Goal: Transaction & Acquisition: Purchase product/service

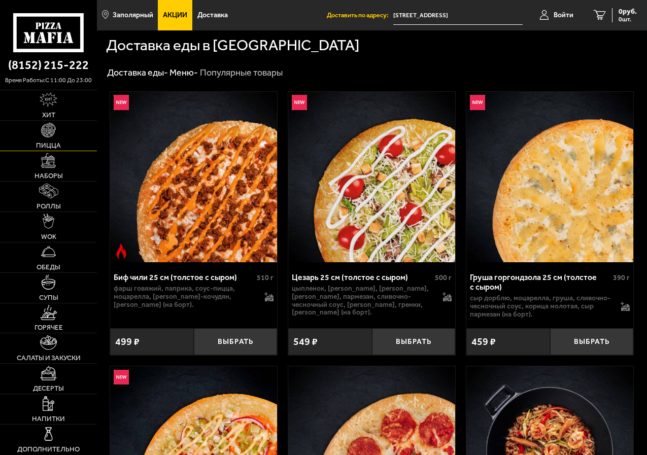
click at [58, 134] on link "Пицца" at bounding box center [48, 136] width 97 height 30
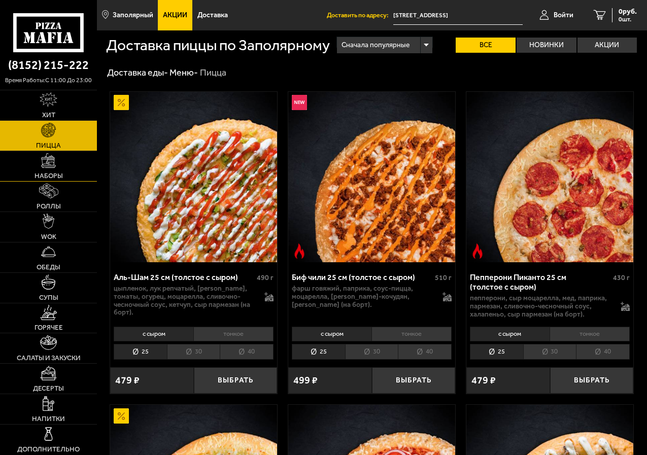
click at [49, 177] on span "Наборы" at bounding box center [49, 176] width 28 height 7
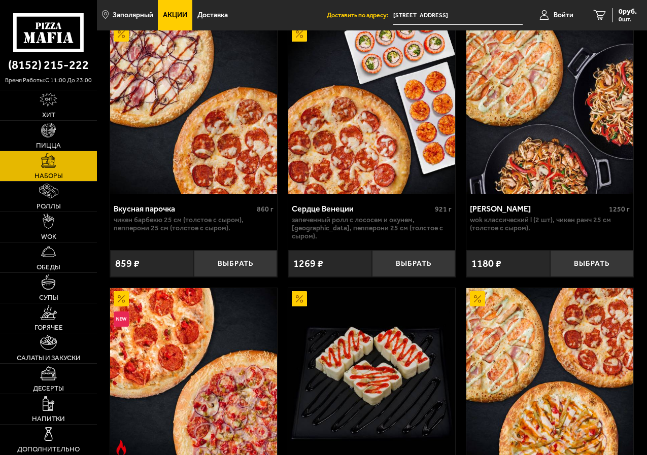
scroll to position [51, 0]
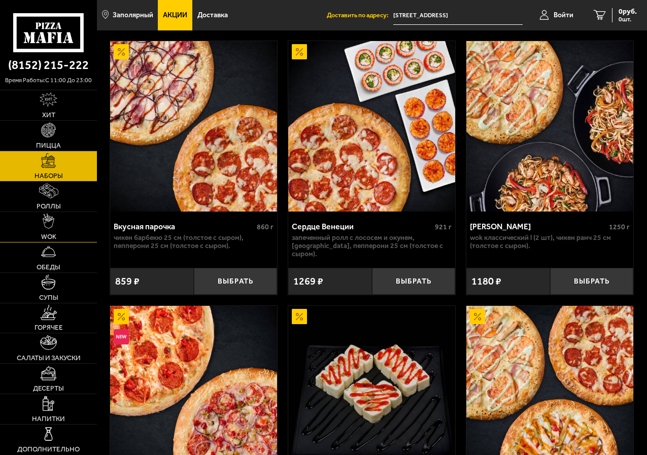
click at [53, 227] on img at bounding box center [49, 221] width 12 height 15
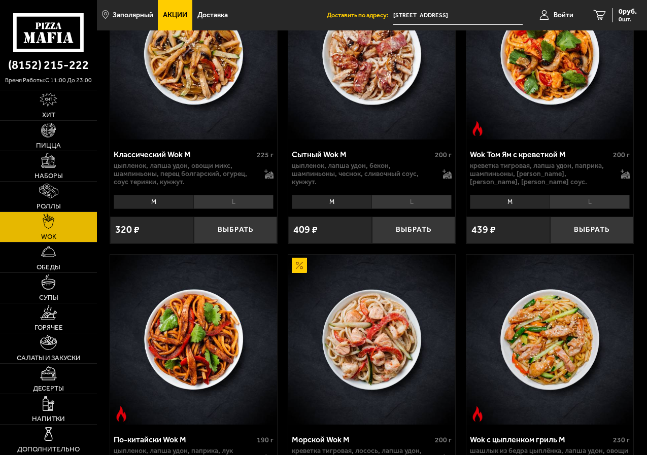
scroll to position [558, 0]
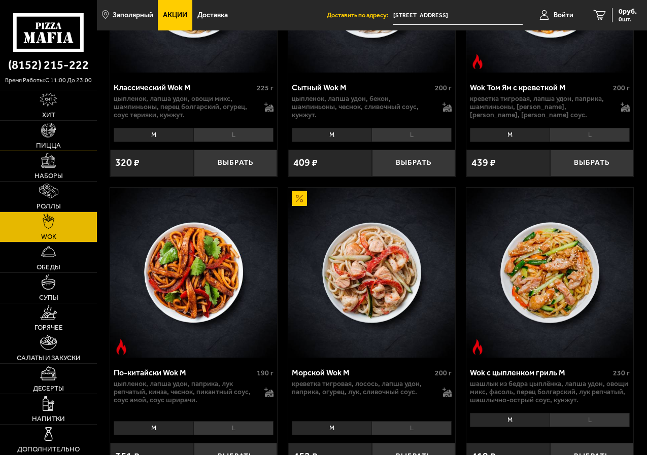
click at [58, 140] on link "Пицца" at bounding box center [48, 136] width 97 height 30
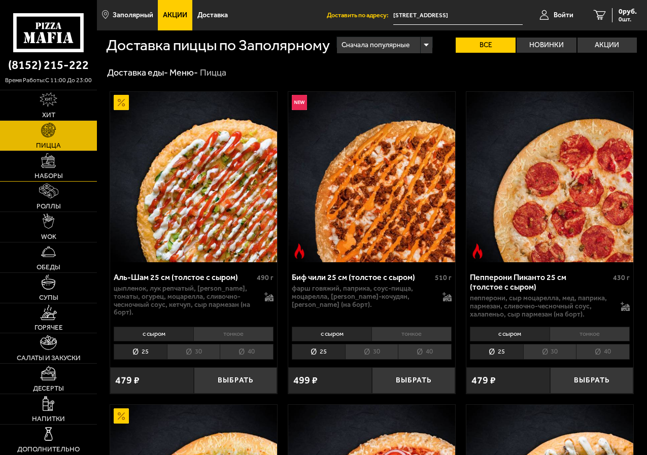
click at [65, 165] on link "Наборы" at bounding box center [48, 166] width 97 height 30
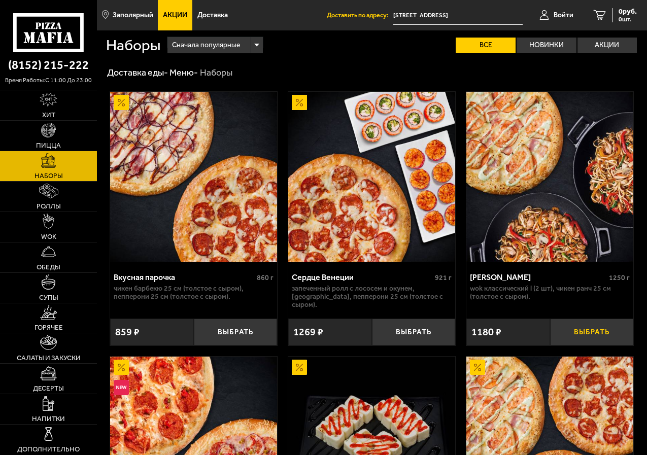
click at [590, 326] on button "Выбрать" at bounding box center [592, 332] width 84 height 27
click at [40, 401] on link "Напитки" at bounding box center [48, 409] width 97 height 30
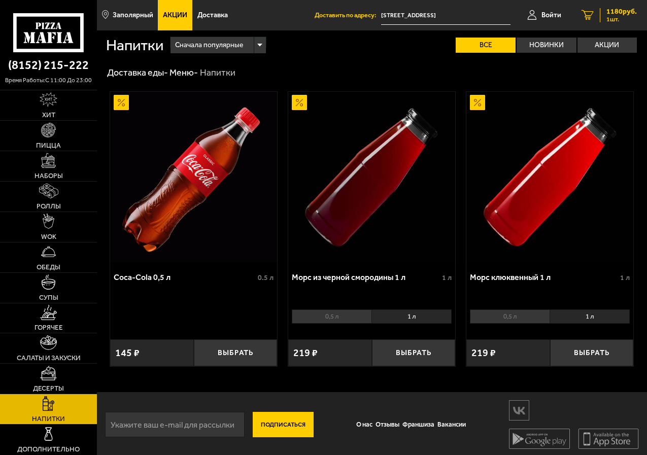
click at [622, 3] on link "1 1180 руб. 1 шт." at bounding box center [610, 15] width 76 height 30
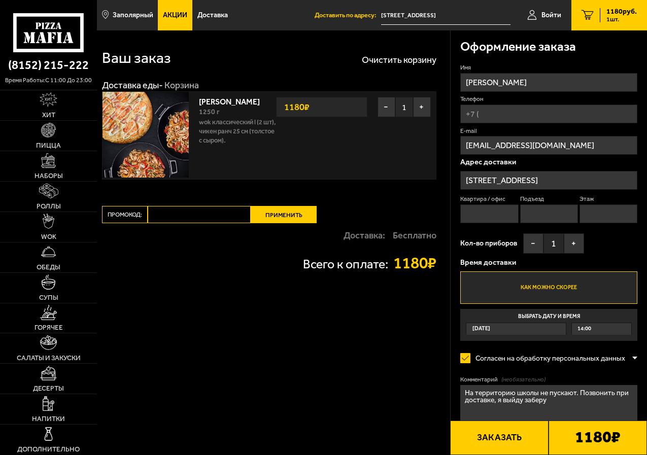
click at [592, 175] on input "[STREET_ADDRESS]" at bounding box center [548, 180] width 177 height 19
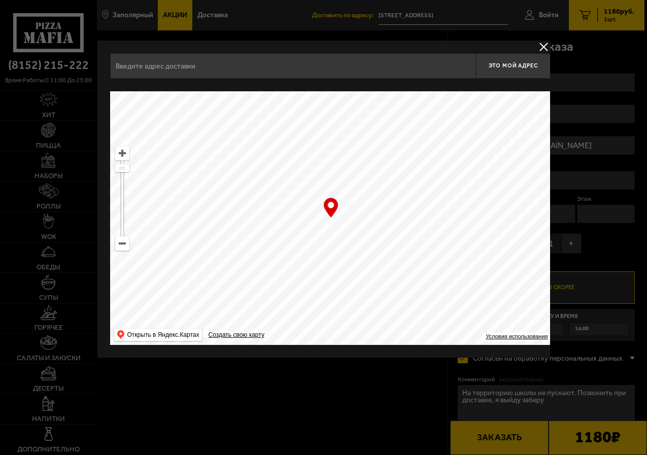
type input "[STREET_ADDRESS]"
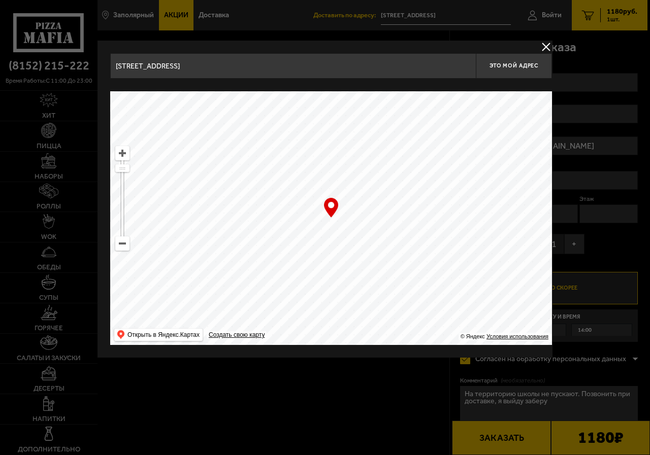
click at [551, 44] on button "delivery type" at bounding box center [546, 47] width 13 height 13
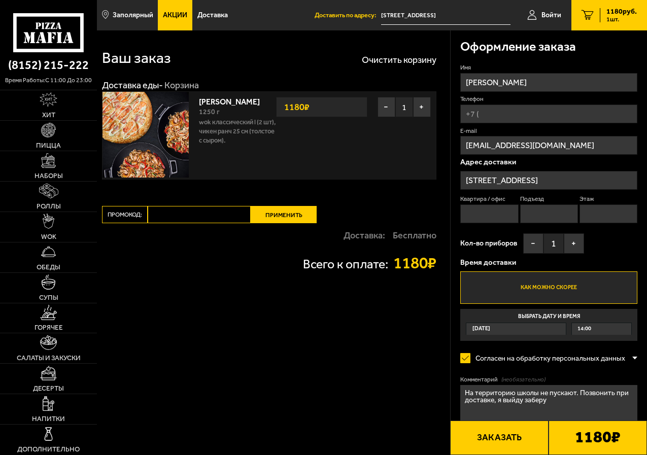
click at [479, 214] on input "Квартира / офис" at bounding box center [489, 214] width 58 height 19
type input "0"
click at [538, 213] on input "Подъезд" at bounding box center [549, 214] width 58 height 19
type input "0"
drag, startPoint x: 601, startPoint y: 220, endPoint x: 596, endPoint y: 222, distance: 5.7
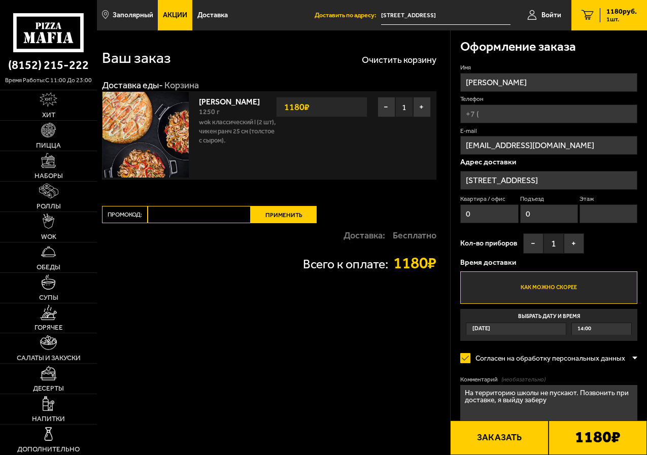
click at [597, 221] on input "Этаж" at bounding box center [609, 214] width 58 height 19
type input "0"
click at [577, 245] on button "+" at bounding box center [574, 244] width 20 height 20
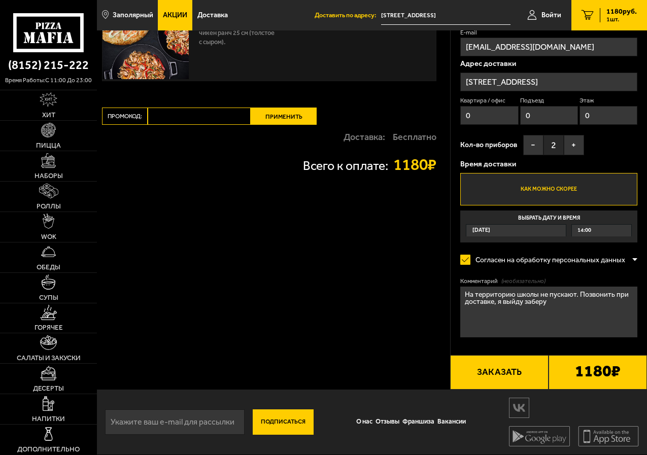
scroll to position [99, 0]
click at [506, 370] on button "Заказать" at bounding box center [499, 372] width 98 height 35
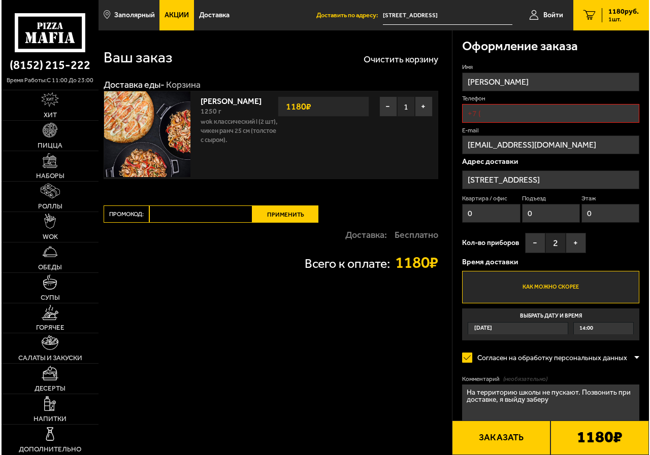
scroll to position [0, 0]
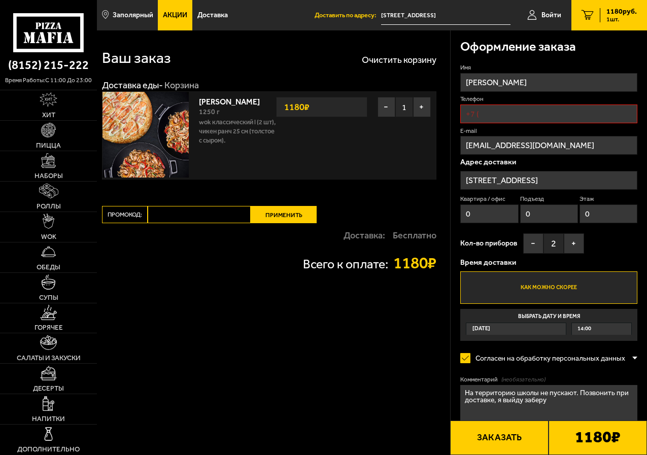
click at [506, 117] on input "Телефон" at bounding box center [548, 114] width 177 height 19
type input "[PHONE_NUMBER]"
click at [483, 440] on button "Заказать" at bounding box center [499, 438] width 98 height 35
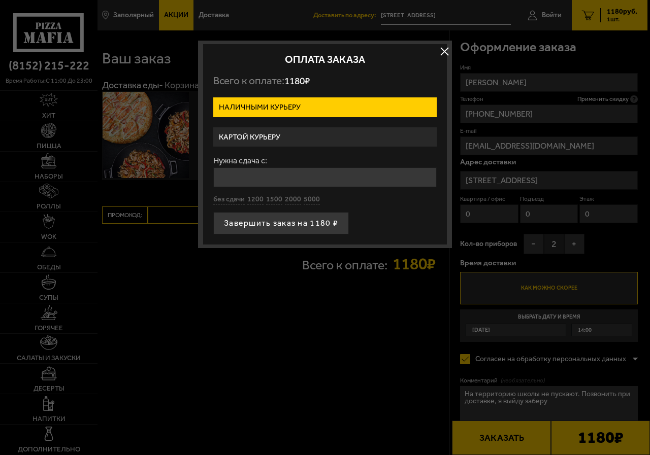
click at [304, 142] on label "Картой курьеру" at bounding box center [324, 137] width 223 height 20
click at [0, 0] on input "Картой курьеру" at bounding box center [0, 0] width 0 height 0
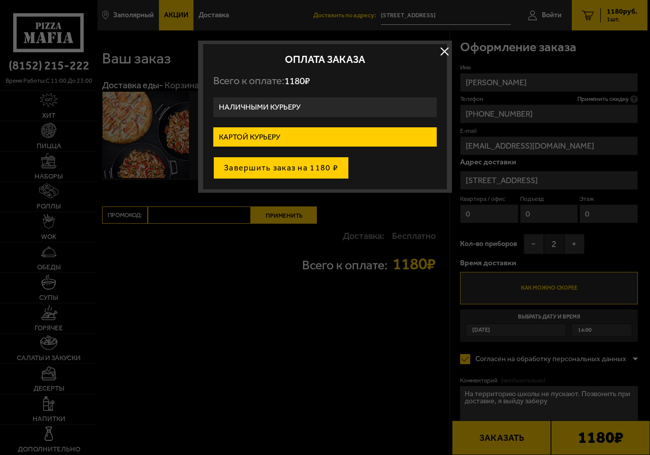
click at [289, 169] on button "Завершить заказ на 1180 ₽" at bounding box center [281, 168] width 136 height 22
